Goal: Navigation & Orientation: Find specific page/section

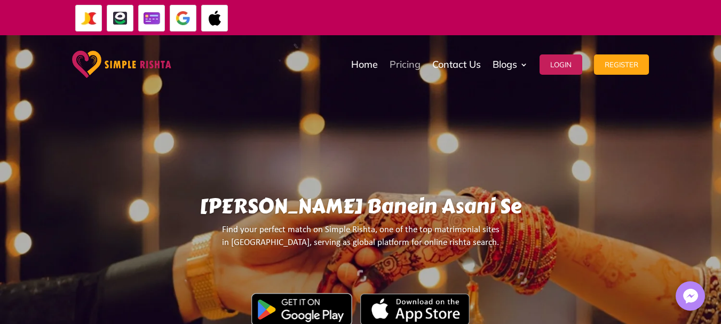
click at [409, 68] on link "Pricing" at bounding box center [404, 64] width 31 height 53
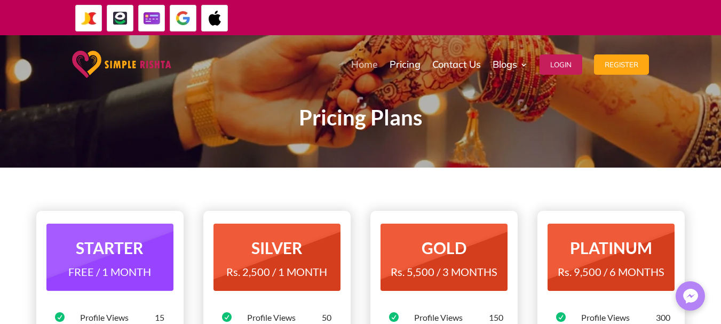
click at [360, 69] on link "Home" at bounding box center [364, 64] width 27 height 53
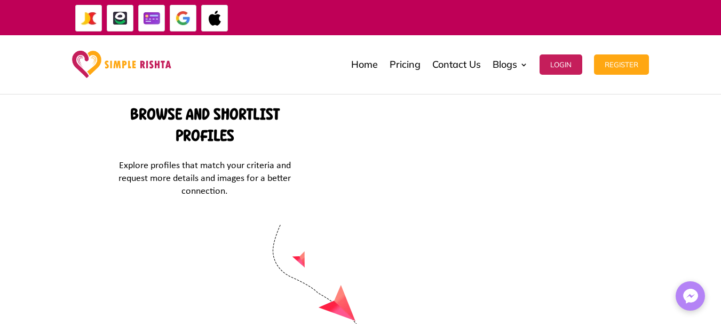
scroll to position [4655, 0]
